Goal: Transaction & Acquisition: Purchase product/service

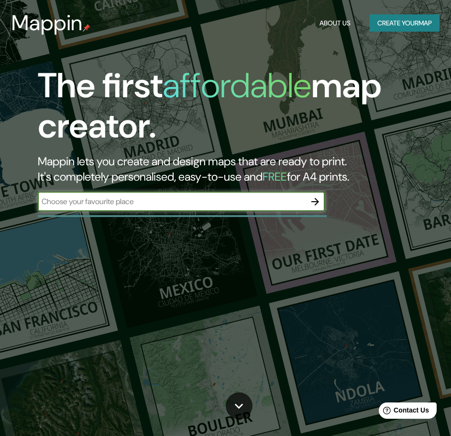
click at [405, 22] on button "Create your map" at bounding box center [405, 23] width 70 height 18
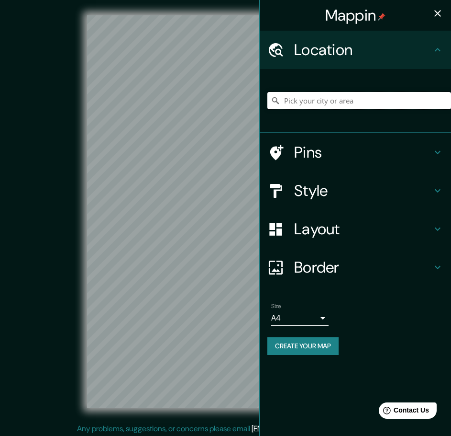
click at [316, 100] on input "Pick your city or area" at bounding box center [360, 100] width 184 height 17
paste input "[STREET_ADDRESS] [PERSON_NAME], [GEOGRAPHIC_DATA], Méx., C.P. 057710"
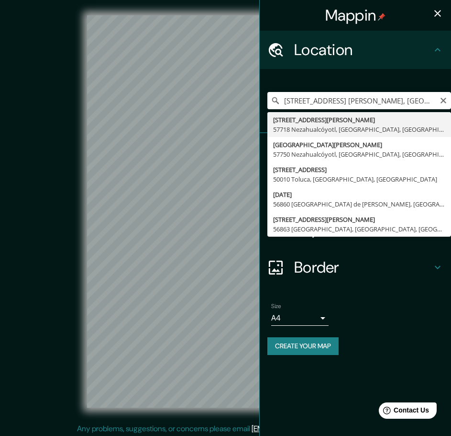
type input "[STREET_ADDRESS][PERSON_NAME]"
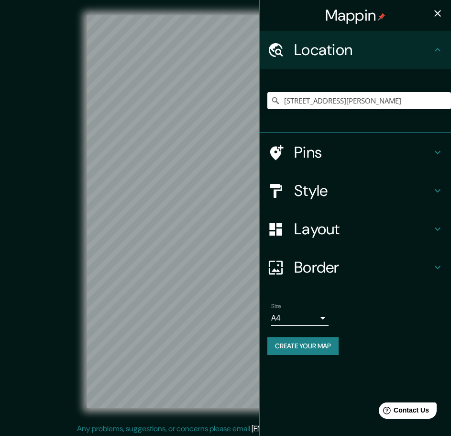
click at [433, 152] on icon at bounding box center [437, 152] width 11 height 11
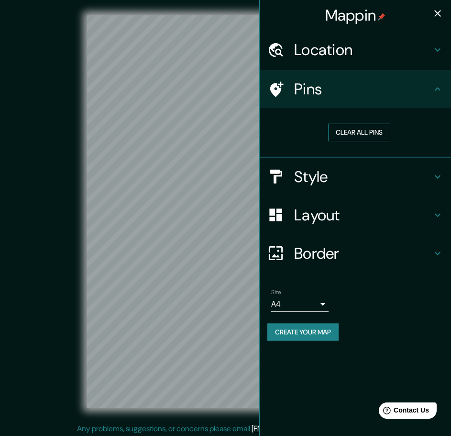
click at [360, 134] on button "Clear all pins" at bounding box center [359, 133] width 62 height 18
click at [338, 180] on h4 "Style" at bounding box center [363, 176] width 138 height 19
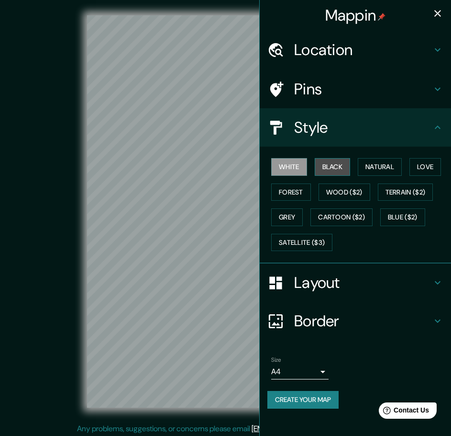
click at [336, 165] on button "Black" at bounding box center [333, 167] width 36 height 18
click at [442, 13] on icon "button" at bounding box center [437, 13] width 11 height 11
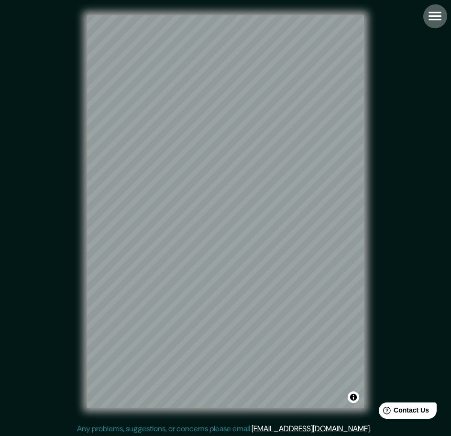
click at [439, 16] on icon "button" at bounding box center [435, 16] width 12 height 9
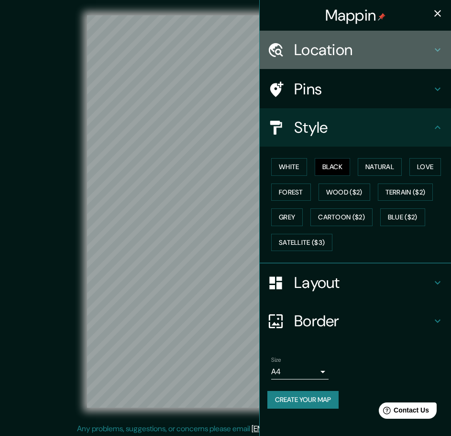
click at [349, 51] on h4 "Location" at bounding box center [363, 49] width 138 height 19
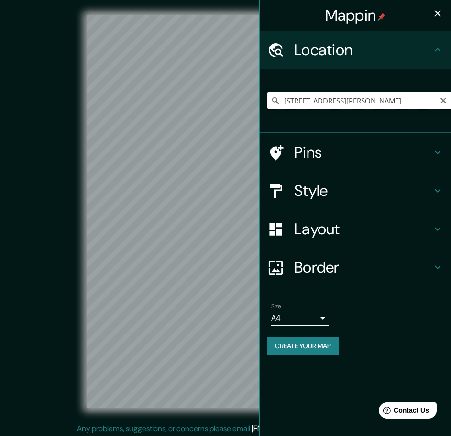
click at [437, 101] on input "[STREET_ADDRESS][PERSON_NAME]" at bounding box center [360, 100] width 184 height 17
click at [405, 103] on input "[STREET_ADDRESS][PERSON_NAME]" at bounding box center [360, 100] width 184 height 17
click at [390, 102] on input "[STREET_ADDRESS][PERSON_NAME]" at bounding box center [360, 100] width 184 height 17
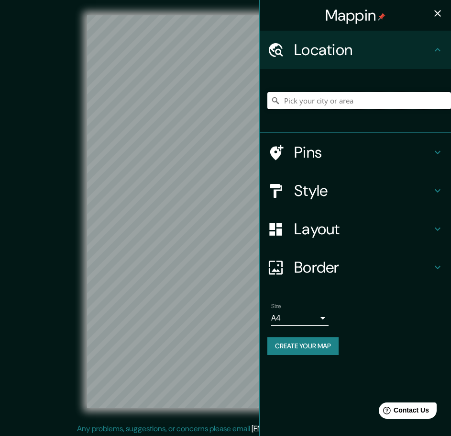
paste input "[STREET_ADDRESS][PERSON_NAME]"
type input "[STREET_ADDRESS][PERSON_NAME]"
click at [440, 17] on icon "button" at bounding box center [437, 13] width 11 height 11
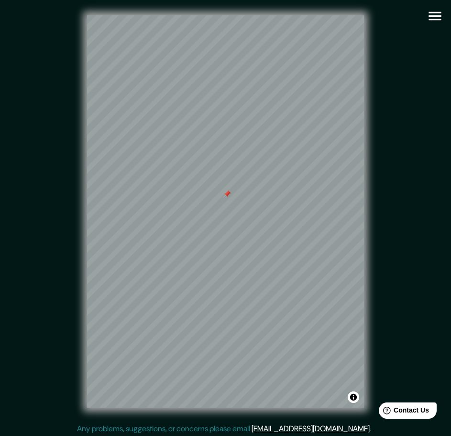
click at [227, 197] on div at bounding box center [228, 194] width 8 height 8
click at [277, 15] on div at bounding box center [225, 15] width 277 height 0
click at [430, 19] on icon "button" at bounding box center [435, 16] width 12 height 9
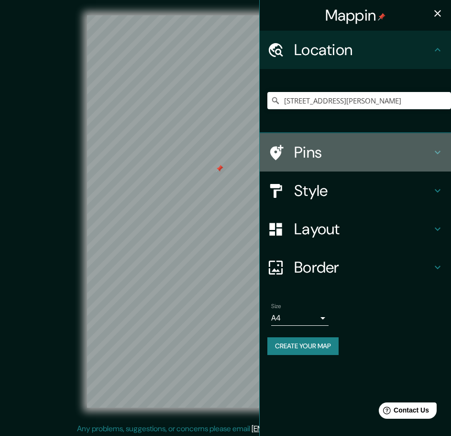
click at [311, 153] on h4 "Pins" at bounding box center [363, 152] width 138 height 19
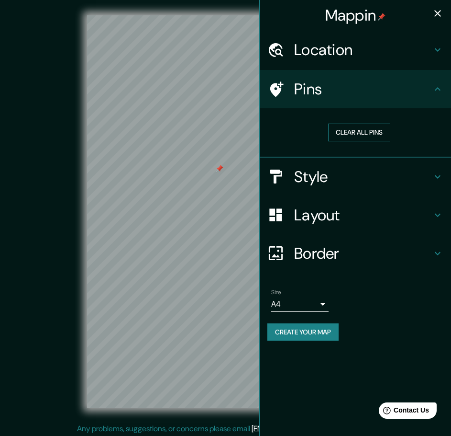
click at [363, 133] on button "Clear all pins" at bounding box center [359, 133] width 62 height 18
click at [437, 13] on icon "button" at bounding box center [437, 13] width 11 height 11
